Goal: Information Seeking & Learning: Learn about a topic

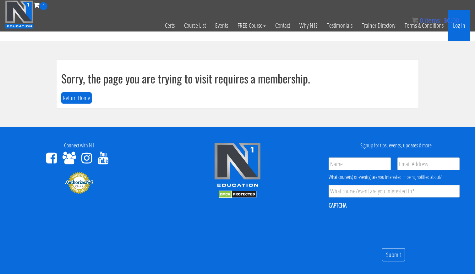
click at [462, 29] on link "Log In" at bounding box center [460, 25] width 22 height 31
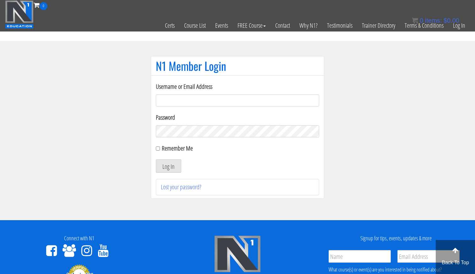
type input "[EMAIL_ADDRESS][DOMAIN_NAME]"
click at [169, 166] on button "Log In" at bounding box center [168, 165] width 25 height 13
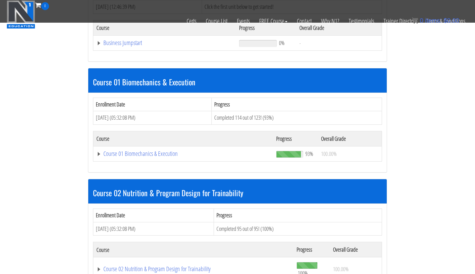
scroll to position [451, 0]
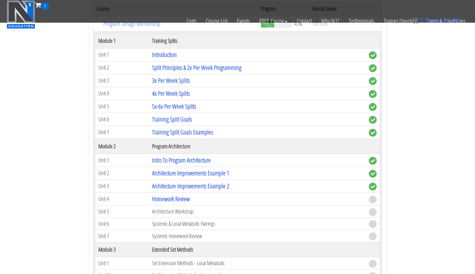
scroll to position [729, 0]
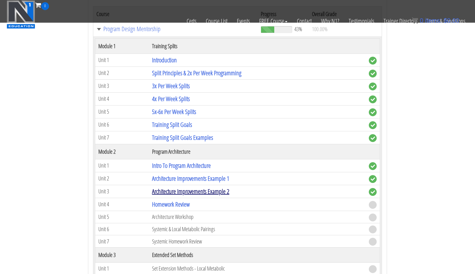
click at [191, 187] on link "Architecture Improvements Example 2" at bounding box center [190, 191] width 77 height 8
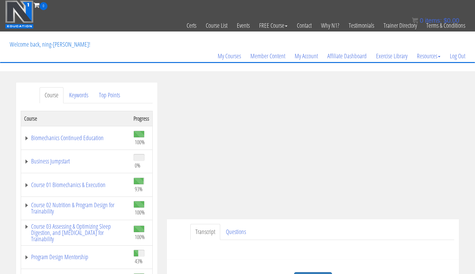
scroll to position [36, 0]
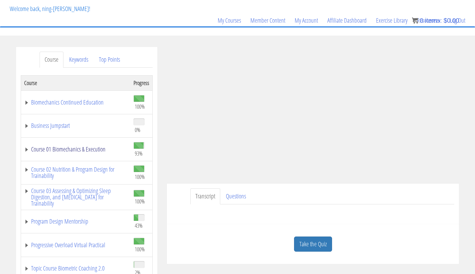
click at [65, 147] on link "Course 01 Biomechanics & Execution" at bounding box center [75, 149] width 103 height 6
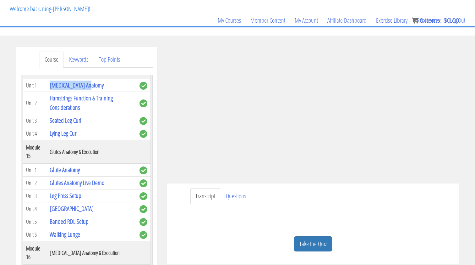
scroll to position [1719, 0]
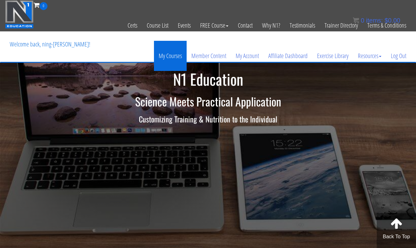
click at [165, 53] on link "My Courses" at bounding box center [170, 56] width 33 height 30
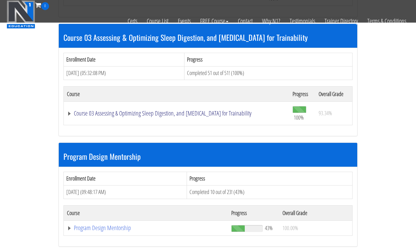
scroll to position [592, 0]
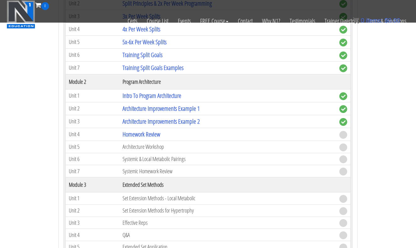
scroll to position [803, 0]
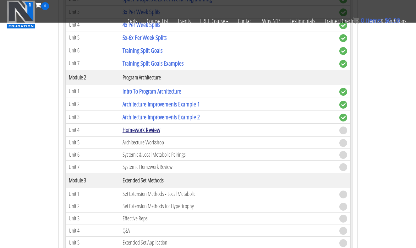
click at [151, 126] on link "Homework Review" at bounding box center [142, 130] width 38 height 8
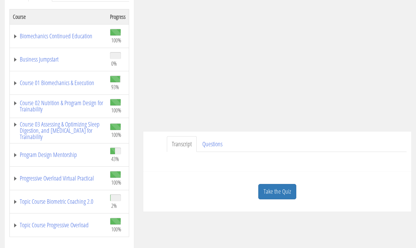
scroll to position [103, 0]
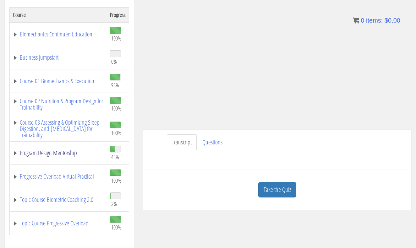
click at [72, 152] on link "Program Design Mentorship" at bounding box center [58, 153] width 91 height 6
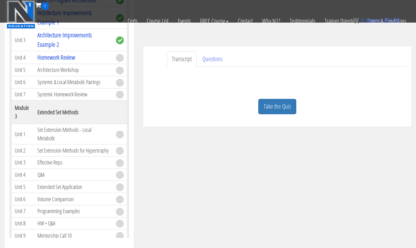
scroll to position [234, 0]
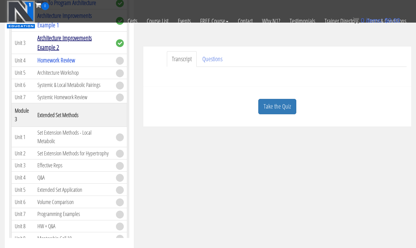
click at [69, 36] on link "Architecture Improvements Example 2" at bounding box center [64, 43] width 54 height 18
